Goal: Check status: Check status

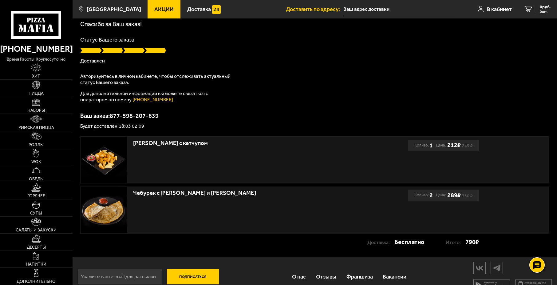
scroll to position [31, 0]
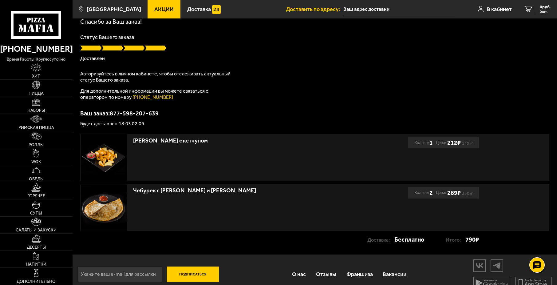
click at [317, 112] on p "Ваш заказ: 877-598-207-639" at bounding box center [314, 113] width 469 height 6
click at [336, 107] on div "Спасибо за Ваш заказ! Статус Вашего заказа Доставлен Авторизуйтесь в личном каб…" at bounding box center [314, 72] width 469 height 108
click at [114, 154] on img at bounding box center [104, 157] width 46 height 46
click at [140, 144] on div "[PERSON_NAME] с кетчупом" at bounding box center [243, 139] width 220 height 11
click at [114, 150] on img at bounding box center [104, 157] width 46 height 46
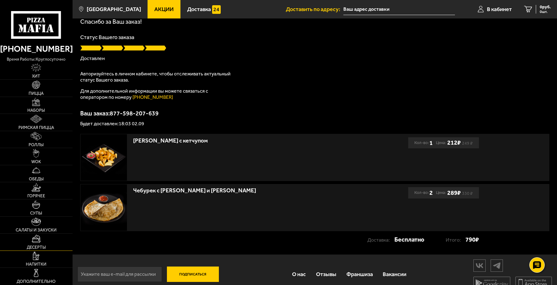
click at [49, 233] on link "Десерты" at bounding box center [36, 241] width 73 height 17
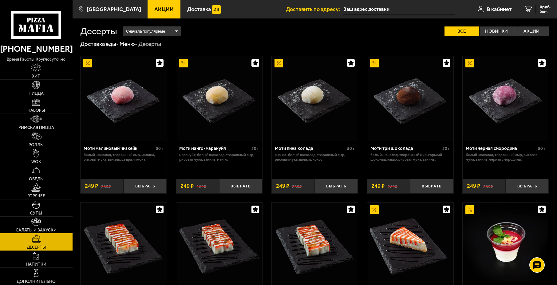
click at [47, 231] on span "Салаты и закуски" at bounding box center [36, 230] width 41 height 4
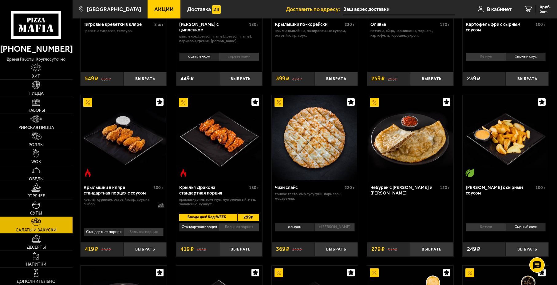
scroll to position [123, 0]
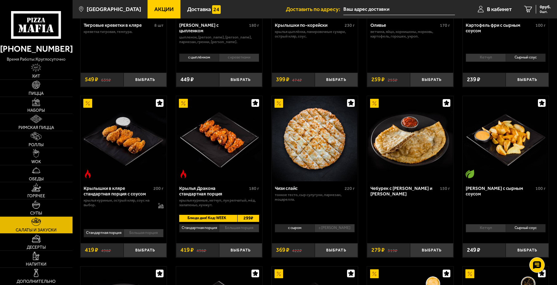
click at [221, 217] on span "Блюдо дня! Код: WEEK" at bounding box center [205, 218] width 53 height 7
click at [224, 219] on span "Блюдо дня! Код: WEEK" at bounding box center [205, 218] width 53 height 7
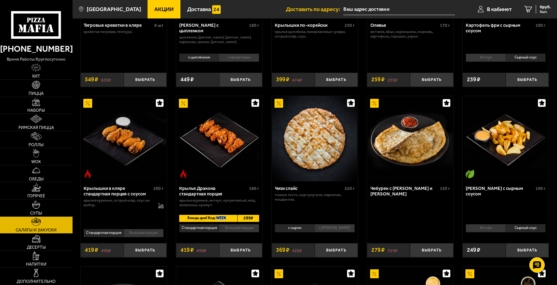
click at [224, 219] on span "Блюдо дня! Код: WEEK" at bounding box center [205, 218] width 53 height 7
click at [225, 219] on span "Блюдо дня! Код: WEEK" at bounding box center [205, 218] width 53 height 7
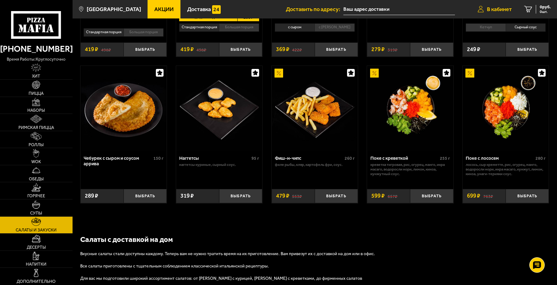
scroll to position [218, 0]
